Goal: Find specific page/section: Find specific page/section

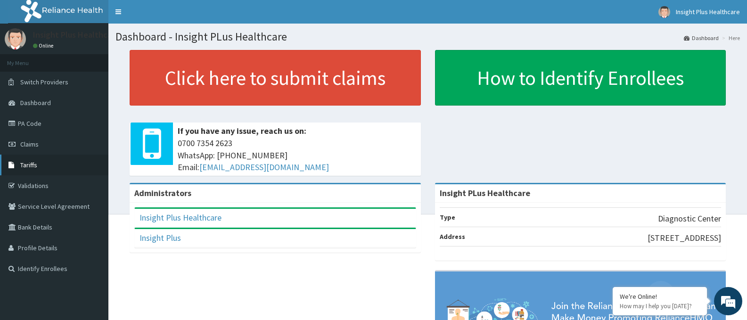
click at [55, 165] on link "Tariffs" at bounding box center [54, 165] width 108 height 21
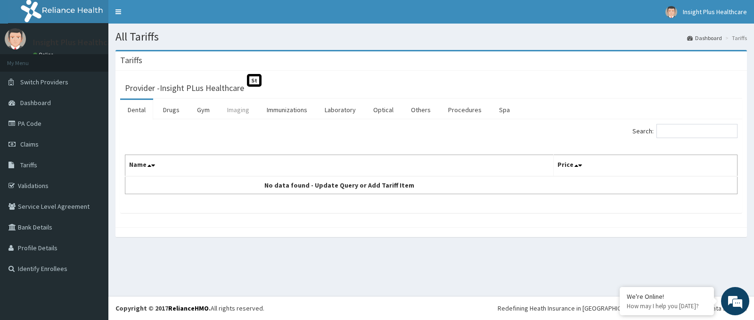
click at [248, 110] on link "Imaging" at bounding box center [238, 110] width 37 height 20
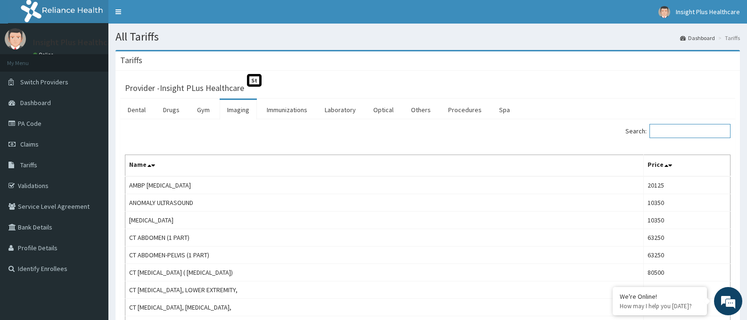
click at [700, 132] on input "Search:" at bounding box center [690, 131] width 81 height 14
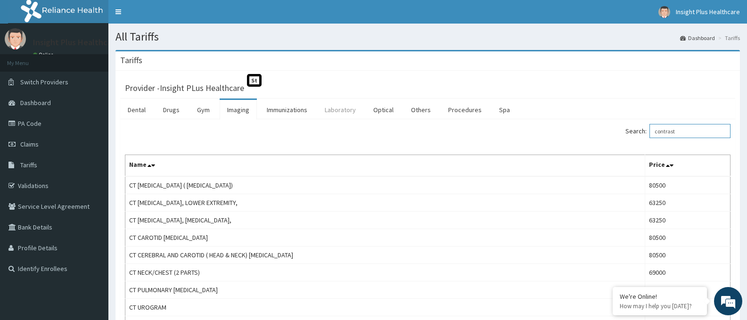
type input "contrast"
click at [342, 109] on link "Laboratory" at bounding box center [340, 110] width 46 height 20
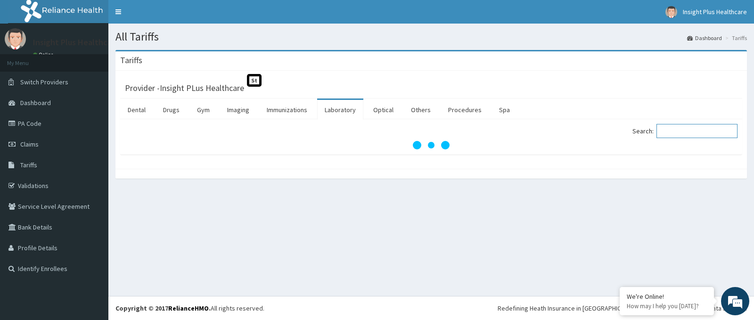
click at [692, 131] on input "Search:" at bounding box center [697, 131] width 81 height 14
type input "c"
